Goal: Navigation & Orientation: Find specific page/section

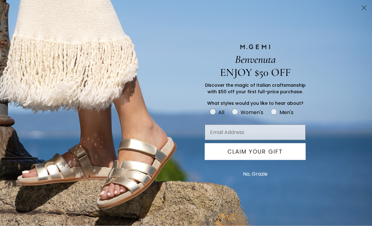
scroll to position [23, 0]
click at [252, 182] on button "No, Grazie" at bounding box center [255, 175] width 31 height 16
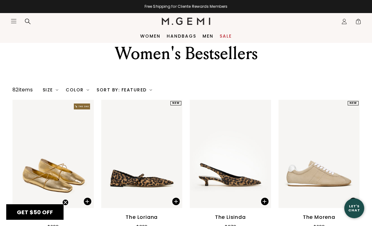
click at [183, 38] on link "Handbags" at bounding box center [182, 36] width 30 height 5
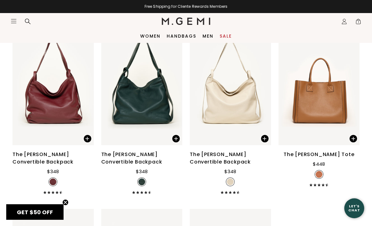
scroll to position [1279, 0]
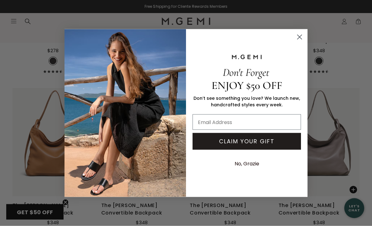
click at [300, 42] on circle "Close dialog" at bounding box center [299, 37] width 10 height 10
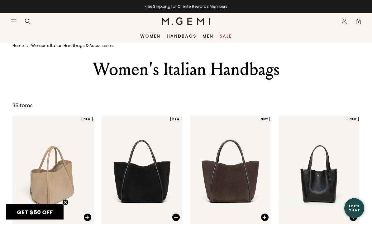
scroll to position [0, 0]
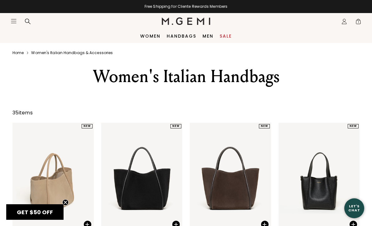
click at [16, 21] on icon "Open site menu" at bounding box center [13, 21] width 5 height 4
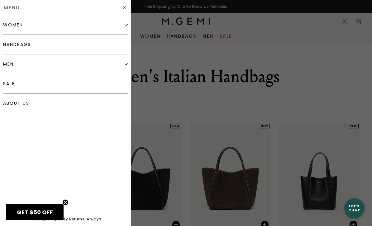
click at [126, 26] on img at bounding box center [125, 24] width 3 height 3
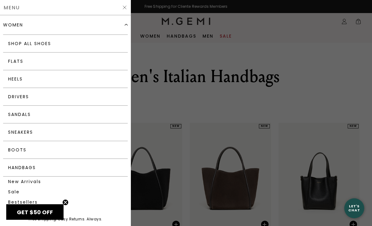
click at [69, 148] on link "Boots" at bounding box center [65, 150] width 124 height 18
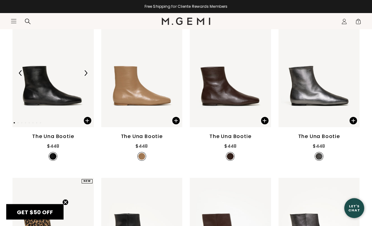
scroll to position [138, 0]
